Goal: Leave review/rating: Share an evaluation or opinion about a product, service, or content

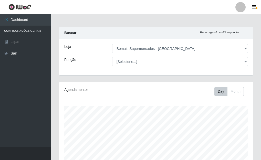
select select "249"
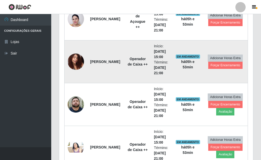
scroll to position [406, 0]
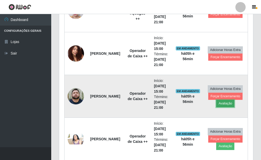
click at [224, 101] on button "Avaliação" at bounding box center [225, 103] width 18 height 7
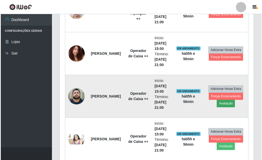
scroll to position [106, 191]
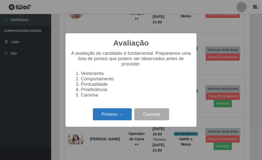
click at [108, 115] on button "Próximo →" at bounding box center [112, 114] width 39 height 12
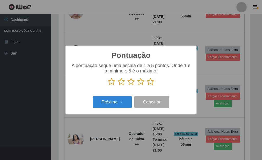
click at [150, 83] on icon at bounding box center [150, 82] width 7 height 8
click at [147, 86] on input "radio" at bounding box center [147, 86] width 0 height 0
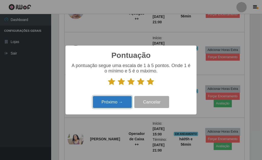
click at [113, 99] on button "Próximo →" at bounding box center [112, 102] width 39 height 12
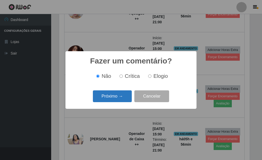
click at [114, 96] on button "Próximo →" at bounding box center [112, 96] width 39 height 12
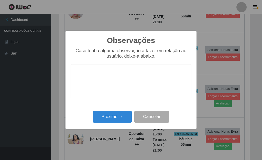
click at [115, 111] on div "Próximo → Cancelar" at bounding box center [131, 116] width 121 height 15
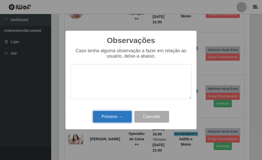
click at [116, 114] on button "Próximo →" at bounding box center [112, 117] width 39 height 12
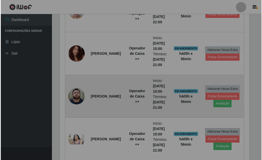
scroll to position [106, 194]
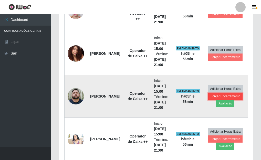
click at [218, 96] on button "Forçar Encerramento" at bounding box center [225, 96] width 34 height 7
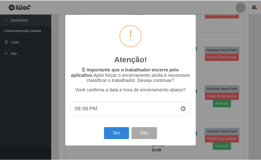
scroll to position [106, 191]
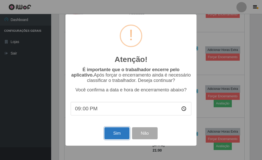
click at [120, 131] on button "Sim" at bounding box center [117, 133] width 25 height 12
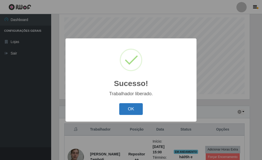
click at [132, 110] on button "OK" at bounding box center [131, 109] width 24 height 12
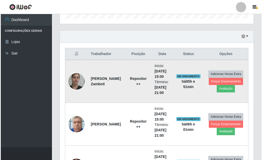
scroll to position [166, 0]
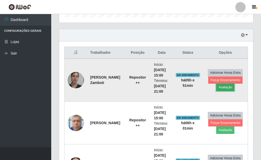
click at [228, 86] on button "Avaliação" at bounding box center [225, 87] width 18 height 7
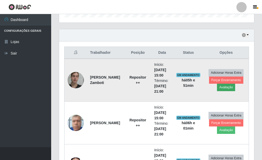
scroll to position [106, 191]
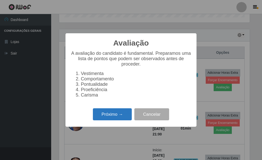
click at [118, 115] on button "Próximo →" at bounding box center [112, 114] width 39 height 12
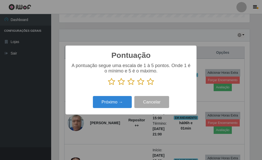
click at [150, 83] on icon at bounding box center [150, 82] width 7 height 8
click at [147, 86] on input "radio" at bounding box center [147, 86] width 0 height 0
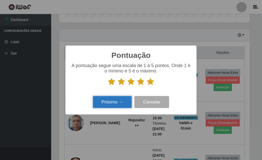
click at [117, 97] on button "Próximo →" at bounding box center [112, 102] width 39 height 12
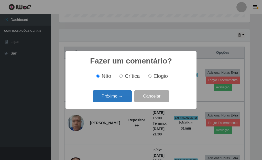
click at [123, 96] on button "Próximo →" at bounding box center [112, 96] width 39 height 12
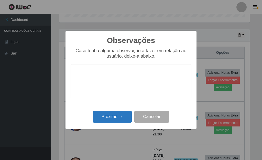
click at [120, 124] on div "Observações × Caso tenha alguma observação a fazer em relação ao usuário, deixe…" at bounding box center [131, 80] width 131 height 99
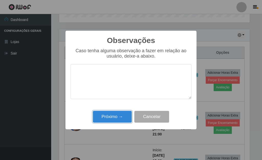
drag, startPoint x: 120, startPoint y: 119, endPoint x: 169, endPoint y: 107, distance: 51.0
click at [120, 119] on button "Próximo →" at bounding box center [112, 117] width 39 height 12
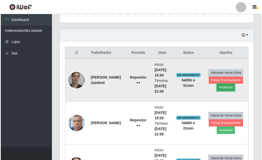
scroll to position [106, 194]
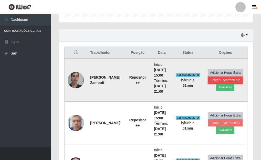
click at [234, 81] on button "Forçar Encerramento" at bounding box center [225, 80] width 34 height 7
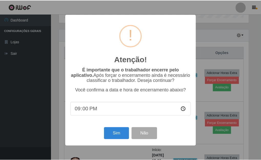
scroll to position [106, 191]
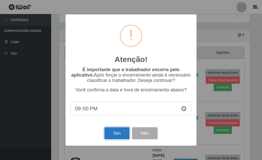
click at [118, 131] on button "Sim" at bounding box center [117, 133] width 25 height 12
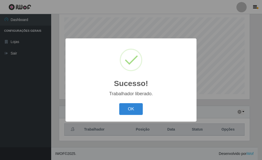
drag, startPoint x: 136, startPoint y: 104, endPoint x: 138, endPoint y: 107, distance: 3.3
click at [136, 105] on button "OK" at bounding box center [131, 109] width 24 height 12
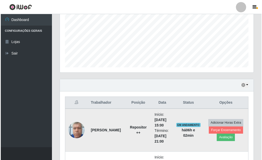
scroll to position [166, 0]
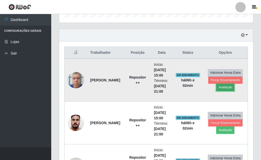
click at [228, 88] on button "Avaliação" at bounding box center [225, 87] width 18 height 7
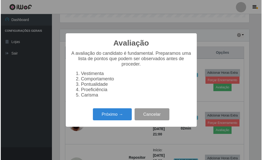
scroll to position [106, 191]
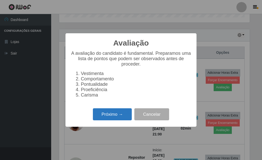
click at [108, 120] on button "Próximo →" at bounding box center [112, 114] width 39 height 12
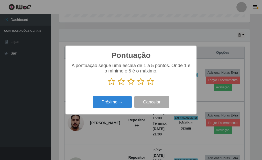
click at [148, 81] on icon at bounding box center [150, 82] width 7 height 8
click at [147, 86] on input "radio" at bounding box center [147, 86] width 0 height 0
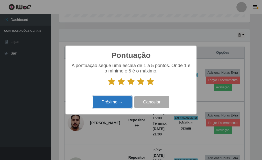
click at [122, 102] on button "Próximo →" at bounding box center [112, 102] width 39 height 12
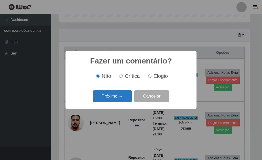
click at [119, 97] on button "Próximo →" at bounding box center [112, 96] width 39 height 12
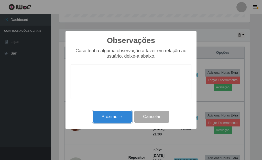
drag, startPoint x: 120, startPoint y: 117, endPoint x: 121, endPoint y: 115, distance: 2.6
click at [120, 116] on button "Próximo →" at bounding box center [112, 117] width 39 height 12
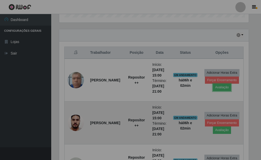
scroll to position [106, 194]
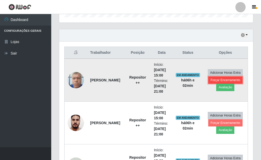
click at [229, 78] on button "Forçar Encerramento" at bounding box center [225, 80] width 34 height 7
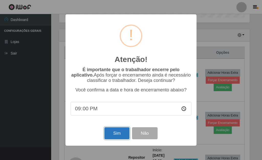
click at [124, 129] on button "Sim" at bounding box center [117, 133] width 25 height 12
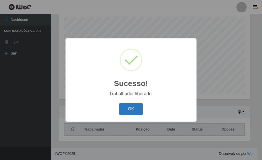
click at [130, 109] on button "OK" at bounding box center [131, 109] width 24 height 12
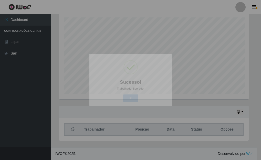
scroll to position [0, 0]
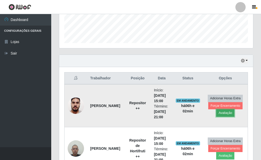
click at [229, 112] on button "Avaliação" at bounding box center [225, 112] width 18 height 7
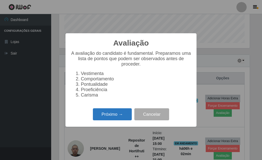
click at [120, 116] on button "Próximo →" at bounding box center [112, 114] width 39 height 12
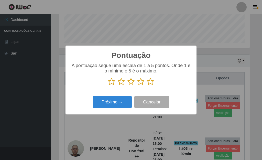
click at [150, 84] on icon at bounding box center [150, 82] width 7 height 8
click at [147, 86] on input "radio" at bounding box center [147, 86] width 0 height 0
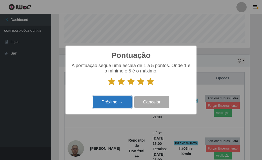
click at [119, 102] on button "Próximo →" at bounding box center [112, 102] width 39 height 12
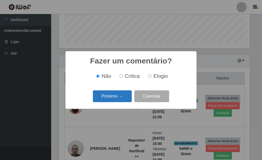
click at [120, 98] on button "Próximo →" at bounding box center [112, 96] width 39 height 12
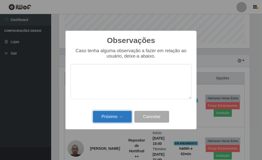
click at [120, 115] on button "Próximo →" at bounding box center [112, 117] width 39 height 12
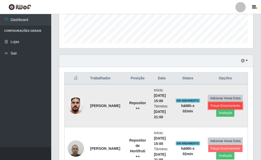
click at [222, 105] on button "Forçar Encerramento" at bounding box center [225, 105] width 34 height 7
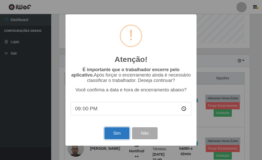
click at [120, 132] on button "Sim" at bounding box center [117, 133] width 25 height 12
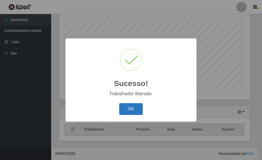
click at [129, 107] on button "OK" at bounding box center [131, 109] width 24 height 12
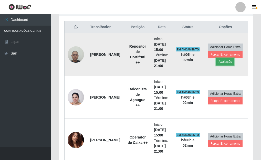
click at [226, 62] on button "Avaliação" at bounding box center [225, 61] width 18 height 7
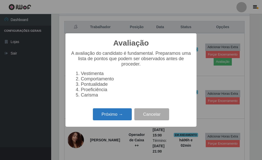
click at [106, 118] on button "Próximo →" at bounding box center [112, 114] width 39 height 12
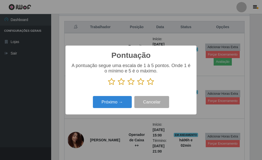
click at [152, 84] on icon at bounding box center [150, 82] width 7 height 8
click at [147, 86] on input "radio" at bounding box center [147, 86] width 0 height 0
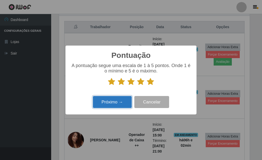
click at [113, 98] on button "Próximo →" at bounding box center [112, 102] width 39 height 12
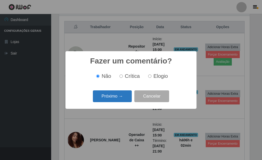
click at [116, 98] on button "Próximo →" at bounding box center [112, 96] width 39 height 12
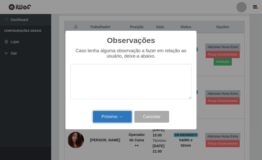
click at [117, 119] on button "Próximo →" at bounding box center [112, 117] width 39 height 12
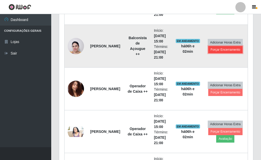
click at [223, 50] on button "Forçar Encerramento" at bounding box center [225, 49] width 34 height 7
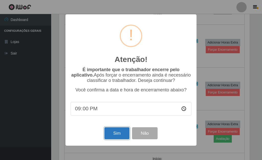
click at [125, 130] on button "Sim" at bounding box center [117, 133] width 25 height 12
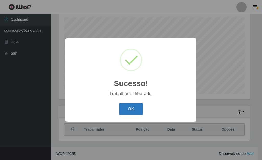
click at [138, 105] on button "OK" at bounding box center [131, 109] width 24 height 12
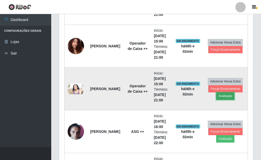
click at [224, 97] on button "Avaliação" at bounding box center [225, 95] width 18 height 7
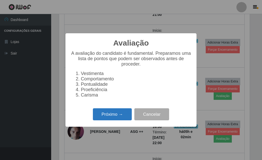
drag, startPoint x: 102, startPoint y: 120, endPoint x: 105, endPoint y: 119, distance: 2.9
click at [105, 119] on button "Próximo →" at bounding box center [112, 114] width 39 height 12
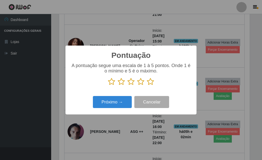
drag, startPoint x: 149, startPoint y: 82, endPoint x: 133, endPoint y: 92, distance: 19.5
click at [149, 82] on icon at bounding box center [150, 82] width 7 height 8
click at [147, 86] on input "radio" at bounding box center [147, 86] width 0 height 0
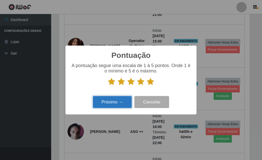
click at [121, 98] on button "Próximo →" at bounding box center [112, 102] width 39 height 12
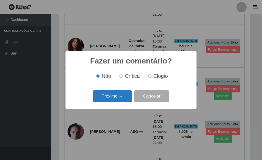
click at [121, 99] on button "Próximo →" at bounding box center [112, 96] width 39 height 12
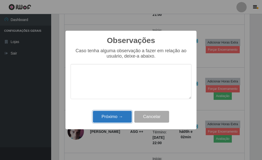
click at [120, 116] on button "Próximo →" at bounding box center [112, 117] width 39 height 12
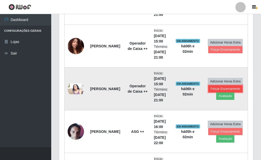
click at [213, 89] on button "Forçar Encerramento" at bounding box center [225, 88] width 34 height 7
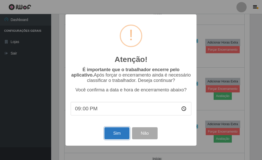
click at [120, 130] on button "Sim" at bounding box center [117, 133] width 25 height 12
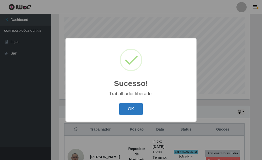
click at [128, 111] on button "OK" at bounding box center [131, 109] width 24 height 12
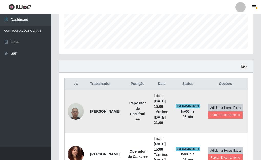
scroll to position [140, 0]
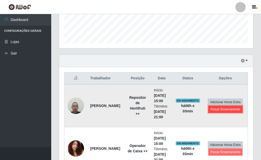
click at [225, 111] on button "Forçar Encerramento" at bounding box center [225, 109] width 34 height 7
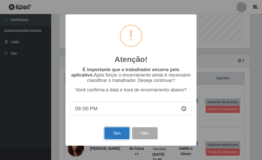
click at [121, 134] on button "Sim" at bounding box center [117, 133] width 25 height 12
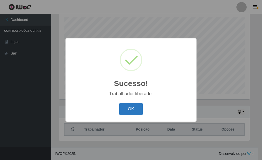
click at [130, 104] on button "OK" at bounding box center [131, 109] width 24 height 12
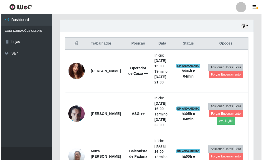
scroll to position [166, 0]
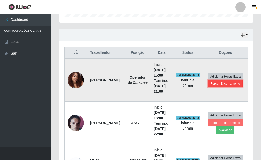
click at [226, 82] on button "Forçar Encerramento" at bounding box center [225, 83] width 34 height 7
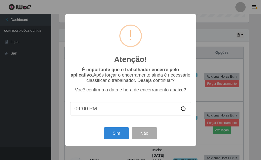
scroll to position [106, 191]
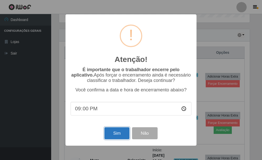
click at [112, 137] on button "Sim" at bounding box center [117, 133] width 25 height 12
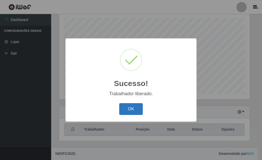
click at [139, 111] on button "OK" at bounding box center [131, 109] width 24 height 12
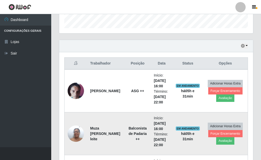
scroll to position [166, 0]
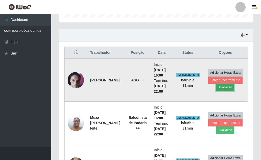
click at [225, 87] on button "Avaliação" at bounding box center [225, 87] width 18 height 7
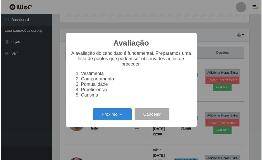
scroll to position [106, 191]
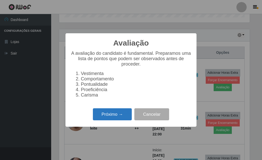
click at [118, 119] on button "Próximo →" at bounding box center [112, 114] width 39 height 12
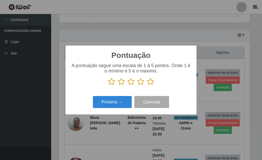
click at [151, 83] on icon at bounding box center [150, 82] width 7 height 8
click at [147, 86] on input "radio" at bounding box center [147, 86] width 0 height 0
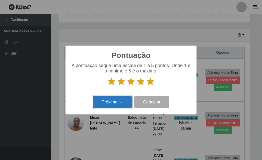
click at [115, 106] on button "Próximo →" at bounding box center [112, 102] width 39 height 12
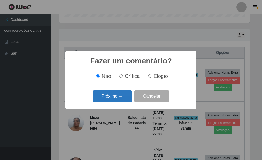
click at [117, 99] on button "Próximo →" at bounding box center [112, 96] width 39 height 12
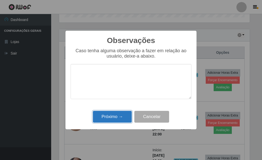
click at [118, 114] on button "Próximo →" at bounding box center [112, 117] width 39 height 12
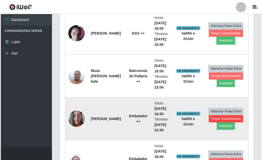
scroll to position [217, 0]
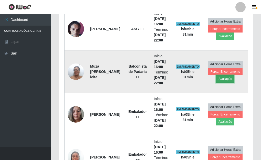
click at [227, 79] on button "Avaliação" at bounding box center [225, 78] width 18 height 7
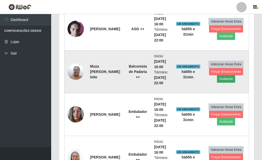
scroll to position [106, 191]
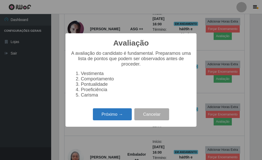
click at [112, 119] on button "Próximo →" at bounding box center [112, 114] width 39 height 12
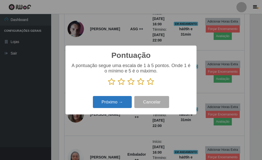
scroll to position [256067, 255983]
click at [151, 80] on icon at bounding box center [150, 82] width 7 height 8
click at [147, 86] on input "radio" at bounding box center [147, 86] width 0 height 0
click at [112, 105] on button "Próximo →" at bounding box center [112, 102] width 39 height 12
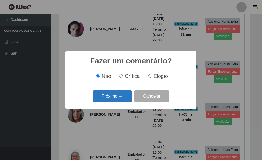
click at [115, 98] on button "Próximo →" at bounding box center [112, 96] width 39 height 12
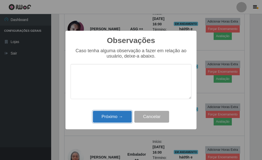
click at [117, 116] on button "Próximo →" at bounding box center [112, 117] width 39 height 12
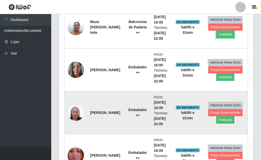
scroll to position [268, 0]
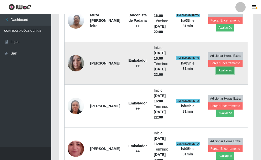
click at [228, 70] on button "Avaliação" at bounding box center [225, 70] width 18 height 7
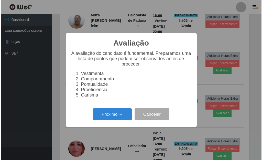
scroll to position [106, 191]
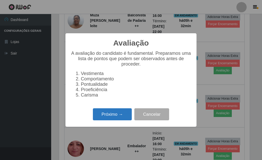
click at [117, 117] on button "Próximo →" at bounding box center [112, 114] width 39 height 12
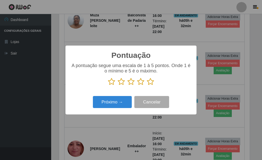
click at [153, 84] on icon at bounding box center [150, 82] width 7 height 8
click at [147, 86] on input "radio" at bounding box center [147, 86] width 0 height 0
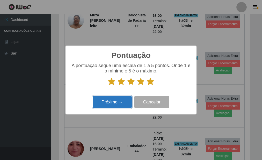
click at [117, 101] on button "Próximo →" at bounding box center [112, 102] width 39 height 12
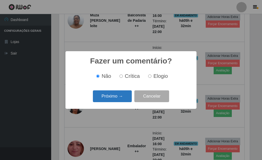
click at [117, 100] on button "Próximo →" at bounding box center [112, 96] width 39 height 12
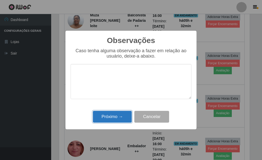
drag, startPoint x: 119, startPoint y: 114, endPoint x: 130, endPoint y: 112, distance: 11.4
click at [119, 114] on button "Próximo →" at bounding box center [112, 117] width 39 height 12
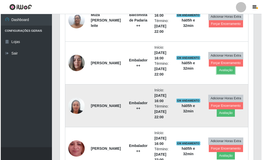
scroll to position [294, 0]
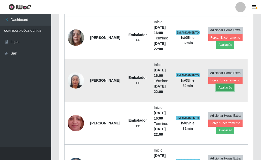
click at [224, 87] on button "Avaliação" at bounding box center [225, 87] width 18 height 7
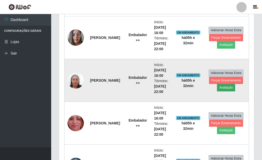
scroll to position [106, 191]
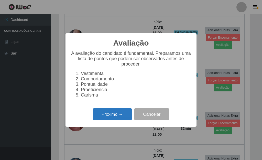
click at [110, 117] on button "Próximo →" at bounding box center [112, 114] width 39 height 12
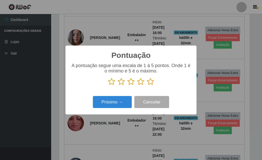
click at [150, 82] on icon at bounding box center [150, 82] width 7 height 8
click at [147, 86] on input "radio" at bounding box center [147, 86] width 0 height 0
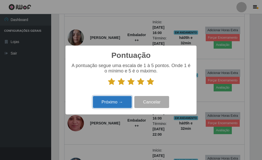
click at [117, 101] on button "Próximo →" at bounding box center [112, 102] width 39 height 12
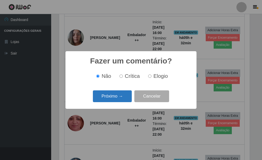
click at [117, 98] on button "Próximo →" at bounding box center [112, 96] width 39 height 12
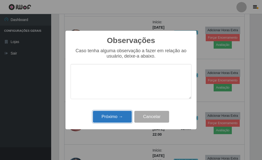
drag, startPoint x: 117, startPoint y: 117, endPoint x: 123, endPoint y: 117, distance: 6.7
click at [117, 117] on button "Próximo →" at bounding box center [112, 117] width 39 height 12
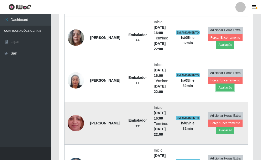
scroll to position [106, 194]
click at [222, 131] on button "Avaliação" at bounding box center [225, 130] width 18 height 7
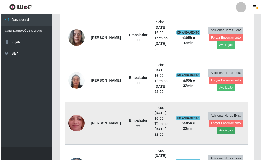
scroll to position [106, 191]
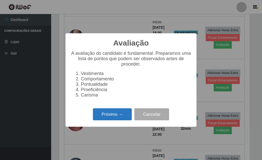
click at [119, 117] on button "Próximo →" at bounding box center [112, 114] width 39 height 12
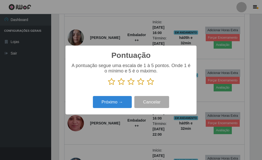
click at [149, 81] on icon at bounding box center [150, 82] width 7 height 8
click at [147, 86] on input "radio" at bounding box center [147, 86] width 0 height 0
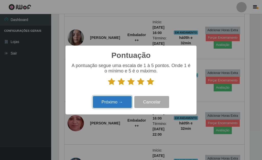
click at [120, 103] on button "Próximo →" at bounding box center [112, 102] width 39 height 12
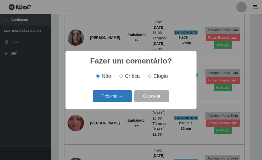
click at [121, 100] on button "Próximo →" at bounding box center [112, 96] width 39 height 12
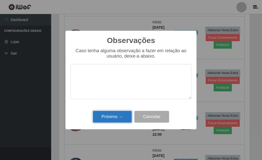
click at [119, 115] on button "Próximo →" at bounding box center [112, 117] width 39 height 12
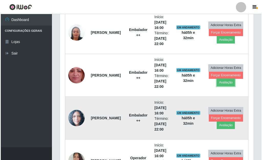
scroll to position [345, 0]
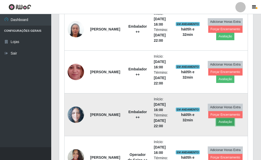
click at [224, 121] on button "Avaliação" at bounding box center [225, 121] width 18 height 7
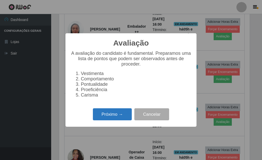
click at [103, 117] on button "Próximo →" at bounding box center [112, 114] width 39 height 12
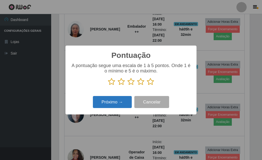
drag, startPoint x: 150, startPoint y: 83, endPoint x: 121, endPoint y: 98, distance: 33.1
click at [151, 84] on icon at bounding box center [150, 82] width 7 height 8
click at [147, 86] on input "radio" at bounding box center [147, 86] width 0 height 0
click at [101, 107] on button "Próximo →" at bounding box center [112, 102] width 39 height 12
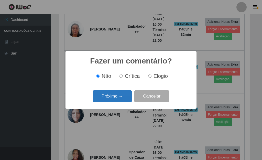
click at [110, 100] on button "Próximo →" at bounding box center [112, 96] width 39 height 12
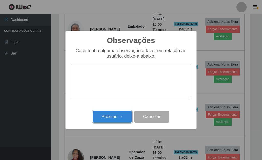
drag, startPoint x: 112, startPoint y: 115, endPoint x: 143, endPoint y: 109, distance: 32.1
click at [113, 115] on button "Próximo →" at bounding box center [112, 117] width 39 height 12
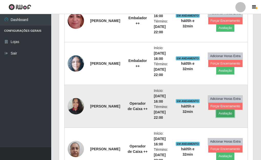
click at [225, 113] on button "Avaliação" at bounding box center [225, 113] width 18 height 7
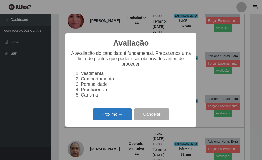
click at [107, 118] on button "Próximo →" at bounding box center [112, 114] width 39 height 12
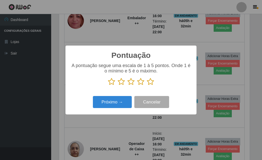
click at [150, 82] on icon at bounding box center [150, 82] width 7 height 8
click at [147, 86] on input "radio" at bounding box center [147, 86] width 0 height 0
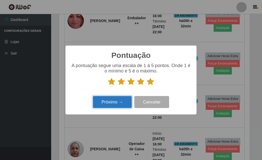
click at [106, 99] on button "Próximo →" at bounding box center [112, 102] width 39 height 12
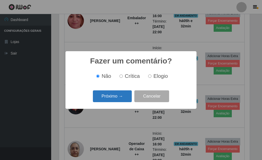
click at [107, 100] on button "Próximo →" at bounding box center [112, 96] width 39 height 12
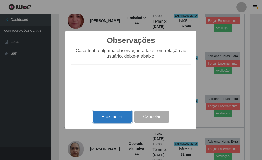
click at [110, 113] on button "Próximo →" at bounding box center [112, 117] width 39 height 12
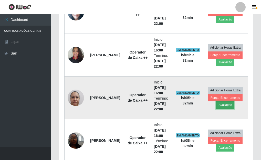
click at [227, 105] on button "Avaliação" at bounding box center [225, 104] width 18 height 7
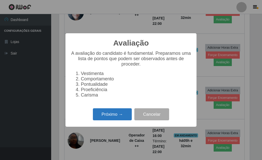
click at [115, 116] on button "Próximo →" at bounding box center [112, 114] width 39 height 12
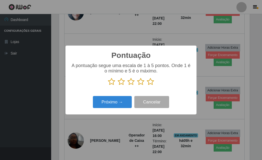
click at [149, 84] on icon at bounding box center [150, 82] width 7 height 8
click at [147, 86] on input "radio" at bounding box center [147, 86] width 0 height 0
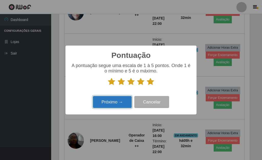
click at [120, 99] on button "Próximo →" at bounding box center [112, 102] width 39 height 12
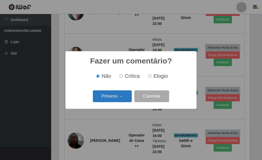
click at [118, 100] on button "Próximo →" at bounding box center [112, 96] width 39 height 12
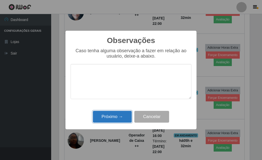
click at [119, 120] on button "Próximo →" at bounding box center [112, 117] width 39 height 12
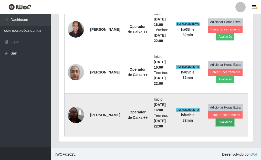
click at [220, 122] on button "Avaliação" at bounding box center [225, 122] width 18 height 7
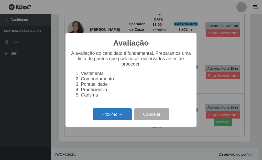
click at [110, 116] on button "Próximo →" at bounding box center [112, 114] width 39 height 12
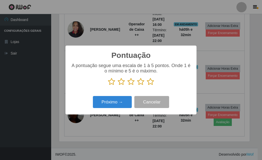
click at [151, 82] on icon at bounding box center [150, 82] width 7 height 8
click at [147, 86] on input "radio" at bounding box center [147, 86] width 0 height 0
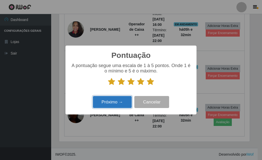
click at [106, 105] on button "Próximo →" at bounding box center [112, 102] width 39 height 12
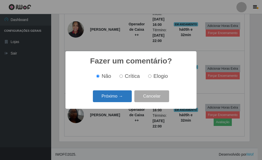
click at [118, 98] on button "Próximo →" at bounding box center [112, 96] width 39 height 12
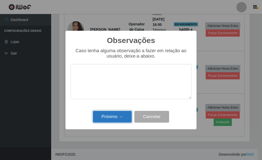
click at [117, 115] on button "Próximo →" at bounding box center [112, 117] width 39 height 12
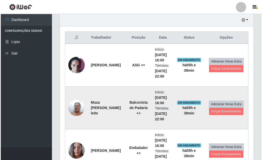
scroll to position [191, 0]
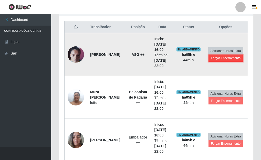
click at [232, 55] on button "Forçar Encerramento" at bounding box center [226, 58] width 34 height 7
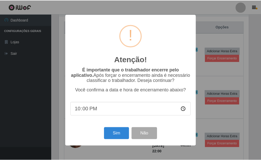
scroll to position [106, 191]
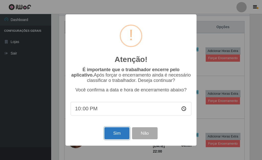
click at [109, 132] on button "Sim" at bounding box center [117, 133] width 25 height 12
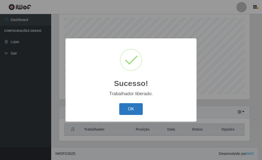
click at [140, 113] on button "OK" at bounding box center [131, 109] width 24 height 12
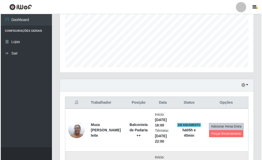
scroll to position [166, 0]
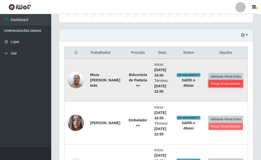
click at [225, 83] on button "Forçar Encerramento" at bounding box center [226, 83] width 34 height 7
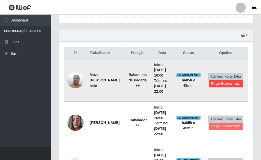
scroll to position [106, 191]
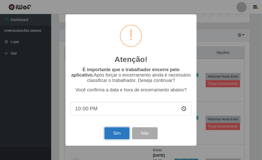
click at [121, 132] on button "Sim" at bounding box center [117, 133] width 25 height 12
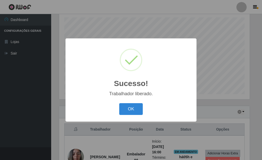
drag, startPoint x: 134, startPoint y: 108, endPoint x: 176, endPoint y: 113, distance: 41.7
click at [135, 108] on button "OK" at bounding box center [131, 109] width 24 height 12
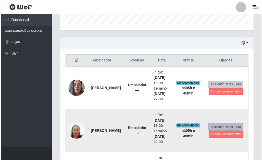
scroll to position [166, 0]
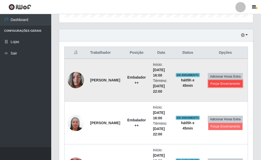
click at [226, 84] on button "Forçar Encerramento" at bounding box center [225, 83] width 34 height 7
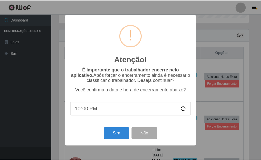
scroll to position [106, 191]
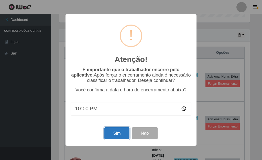
click at [119, 135] on button "Sim" at bounding box center [117, 133] width 25 height 12
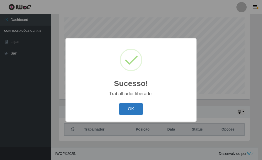
click at [129, 109] on button "OK" at bounding box center [131, 109] width 24 height 12
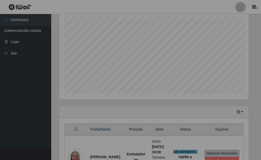
scroll to position [106, 194]
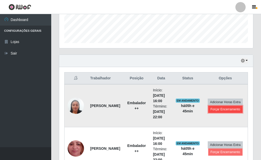
click at [222, 110] on button "Forçar Encerramento" at bounding box center [225, 109] width 34 height 7
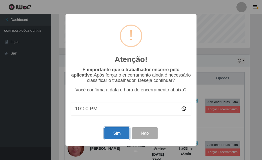
click at [123, 134] on button "Sim" at bounding box center [117, 133] width 25 height 12
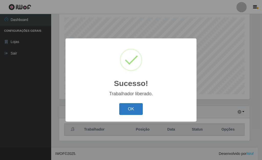
click at [129, 107] on button "OK" at bounding box center [131, 109] width 24 height 12
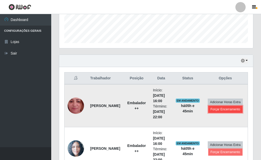
click at [215, 111] on button "Forçar Encerramento" at bounding box center [225, 109] width 34 height 7
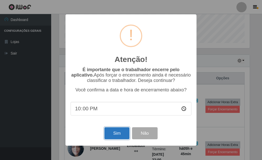
click at [113, 130] on button "Sim" at bounding box center [117, 133] width 25 height 12
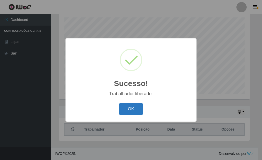
click at [125, 108] on button "OK" at bounding box center [131, 109] width 24 height 12
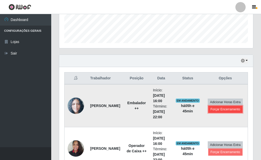
click at [225, 111] on button "Forçar Encerramento" at bounding box center [225, 109] width 34 height 7
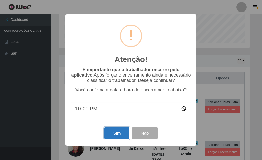
click at [120, 135] on button "Sim" at bounding box center [117, 133] width 25 height 12
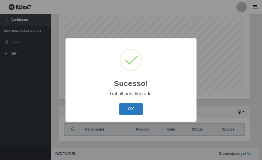
click at [132, 109] on button "OK" at bounding box center [131, 109] width 24 height 12
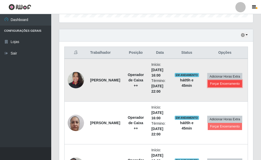
click at [222, 84] on button "Forçar Encerramento" at bounding box center [225, 83] width 34 height 7
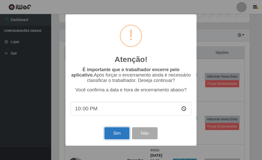
click at [119, 131] on button "Sim" at bounding box center [117, 133] width 25 height 12
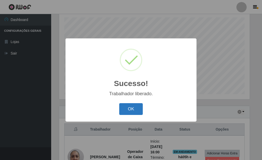
click at [132, 110] on button "OK" at bounding box center [131, 109] width 24 height 12
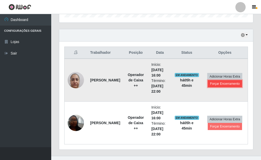
click at [224, 84] on button "Forçar Encerramento" at bounding box center [225, 83] width 34 height 7
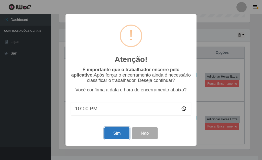
click at [113, 135] on button "Sim" at bounding box center [117, 133] width 25 height 12
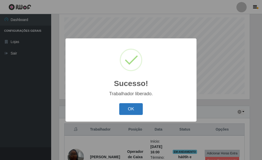
click at [132, 111] on button "OK" at bounding box center [131, 109] width 24 height 12
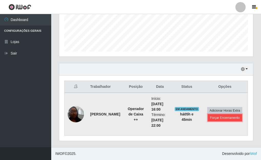
click at [213, 117] on button "Forçar Encerramento" at bounding box center [225, 117] width 34 height 7
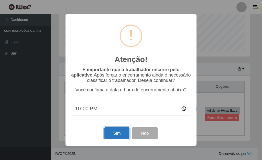
click at [119, 132] on button "Sim" at bounding box center [117, 133] width 25 height 12
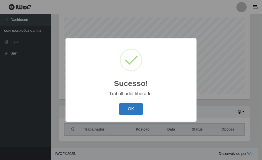
click at [128, 109] on button "OK" at bounding box center [131, 109] width 24 height 12
